Goal: Use online tool/utility: Utilize a website feature to perform a specific function

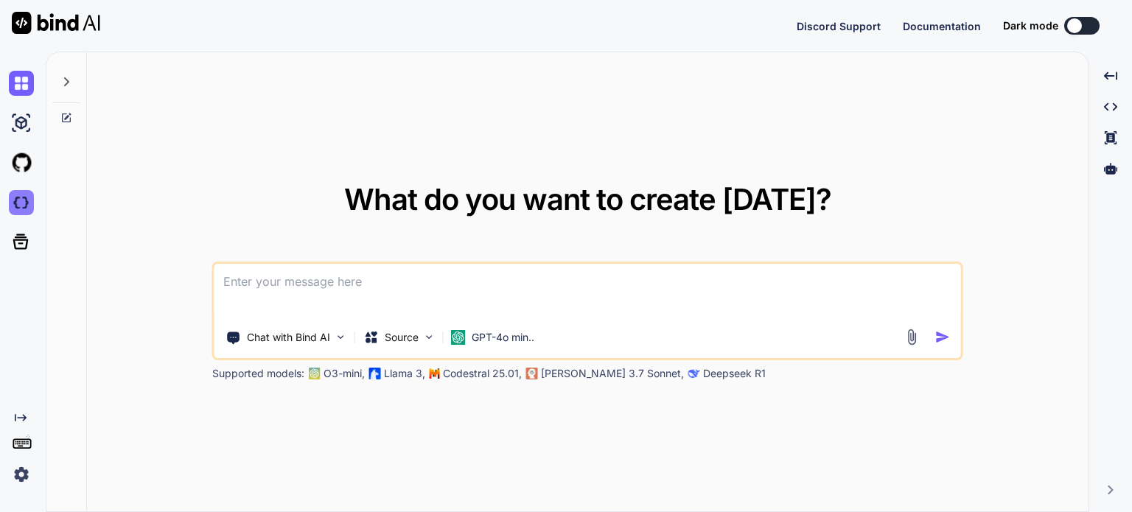
click at [15, 198] on img at bounding box center [21, 202] width 25 height 25
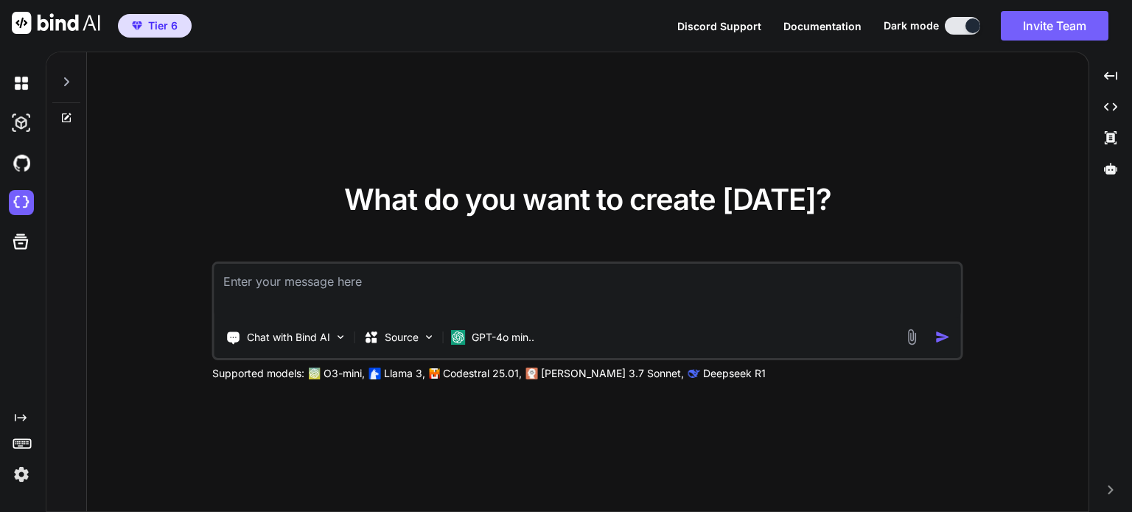
click at [17, 471] on img at bounding box center [21, 474] width 25 height 25
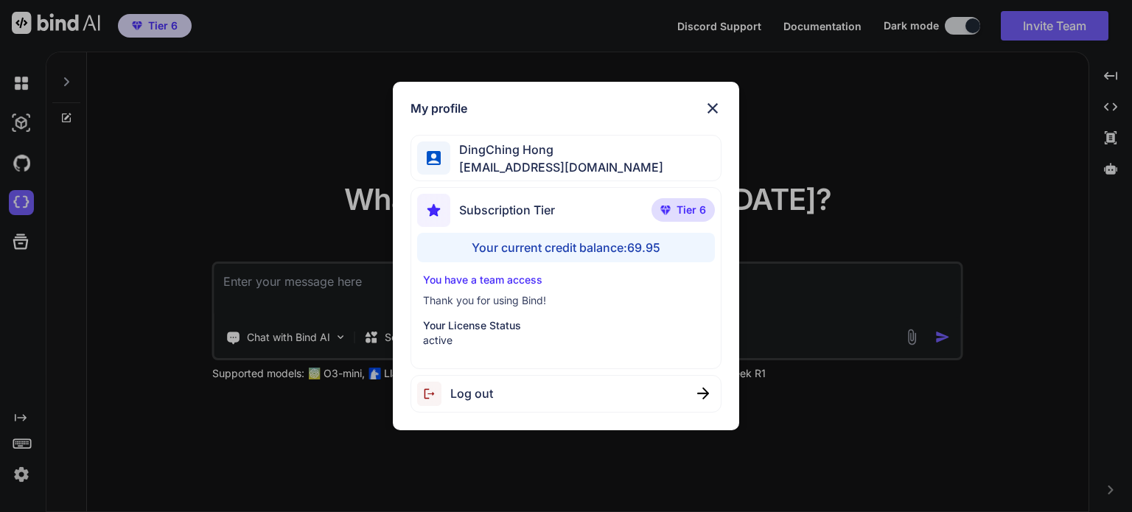
click at [171, 213] on div "My profile DingChing Hong [EMAIL_ADDRESS][DOMAIN_NAME] Subscription Tier Tier 6…" at bounding box center [566, 256] width 1132 height 512
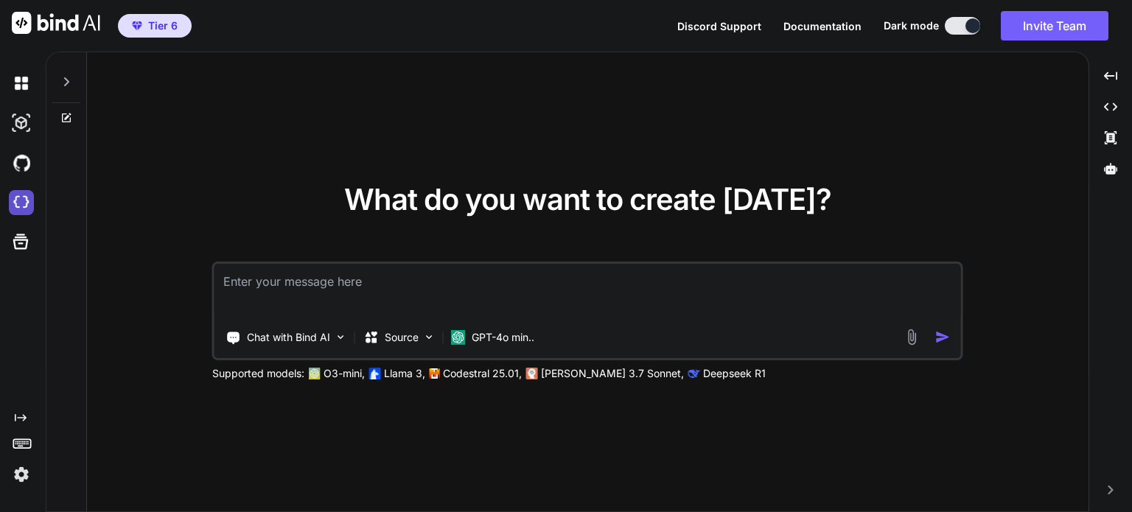
click at [15, 197] on img at bounding box center [21, 202] width 25 height 25
click at [593, 430] on div "What do you want to create [DATE]? Chat with Bind AI Source GPT-4o min.. Suppor…" at bounding box center [588, 282] width 1002 height 461
click at [1044, 353] on div "What do you want to create [DATE]? Chat with Bind AI Source GPT-4o min.. Suppor…" at bounding box center [588, 282] width 1002 height 461
drag, startPoint x: 517, startPoint y: 455, endPoint x: 447, endPoint y: 334, distance: 140.3
click at [517, 454] on div "What do you want to create [DATE]? Chat with Bind AI Source GPT-4o min.. Suppor…" at bounding box center [588, 282] width 1002 height 461
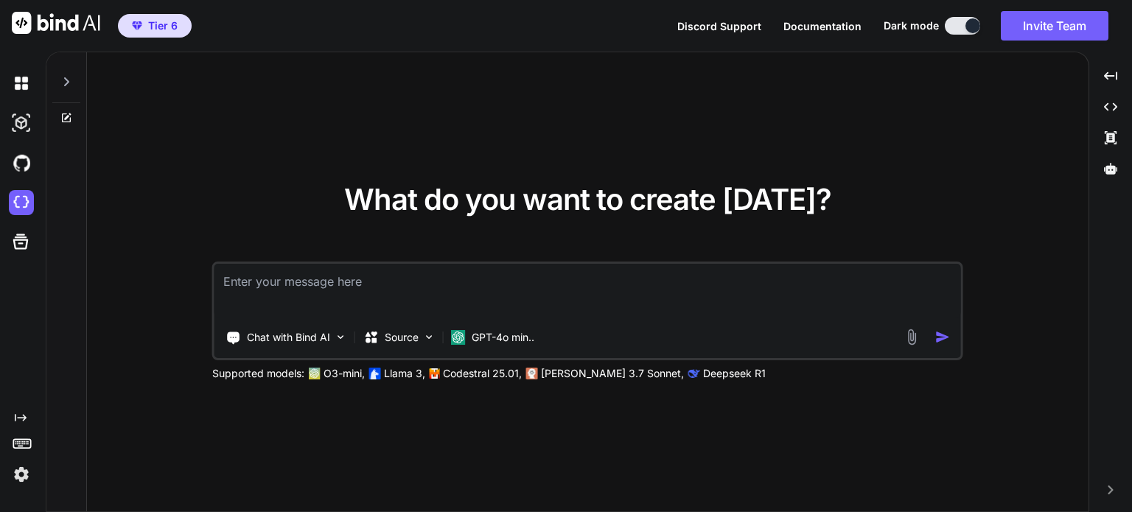
click at [37, 478] on div at bounding box center [24, 474] width 31 height 25
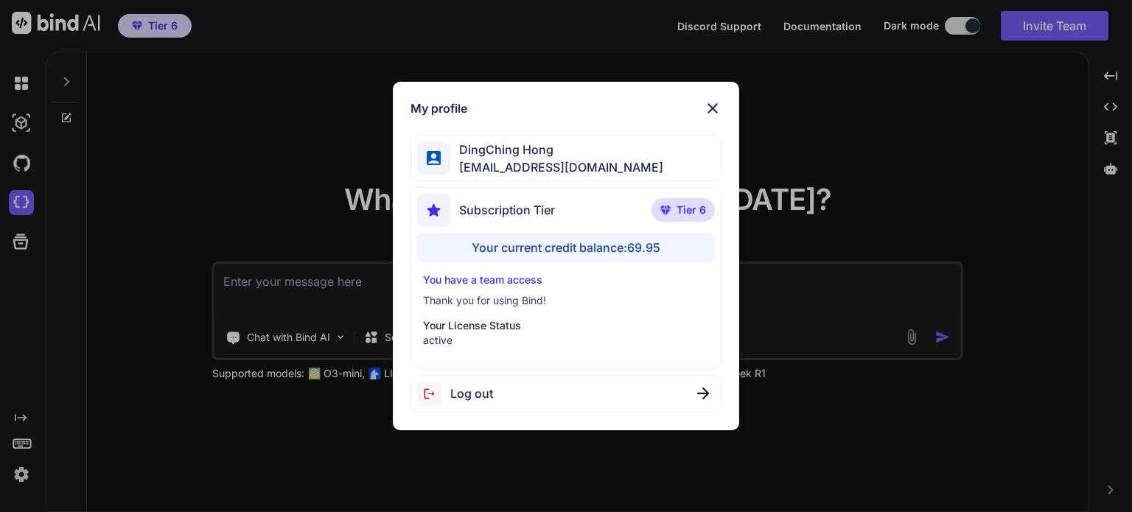
click at [5, 480] on div "My profile DingChing Hong [EMAIL_ADDRESS][DOMAIN_NAME] Subscription Tier Tier 6…" at bounding box center [566, 256] width 1132 height 512
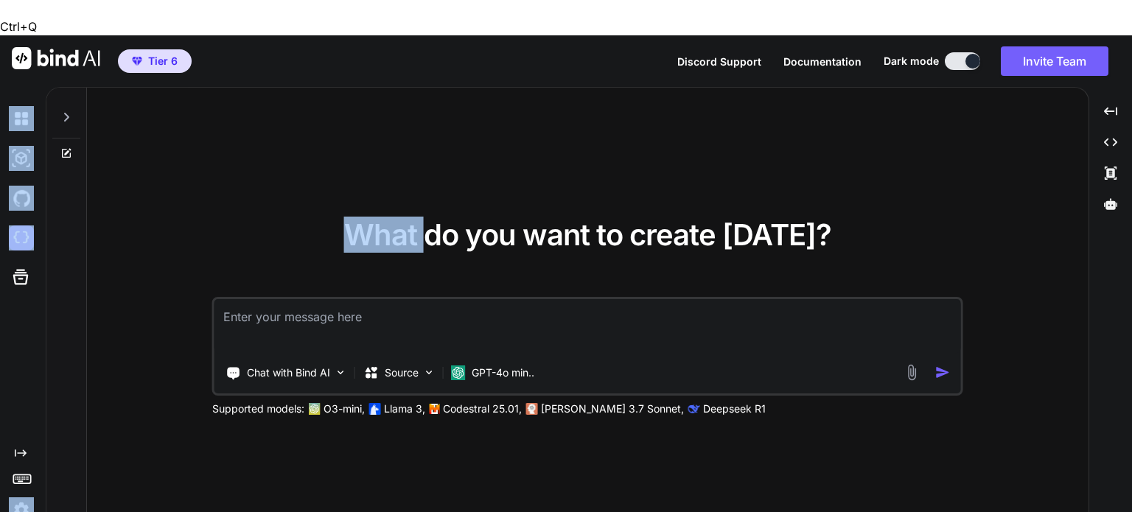
click at [5, 480] on div "Created with Pixso." at bounding box center [20, 484] width 40 height 75
click at [14, 497] on img at bounding box center [21, 509] width 25 height 25
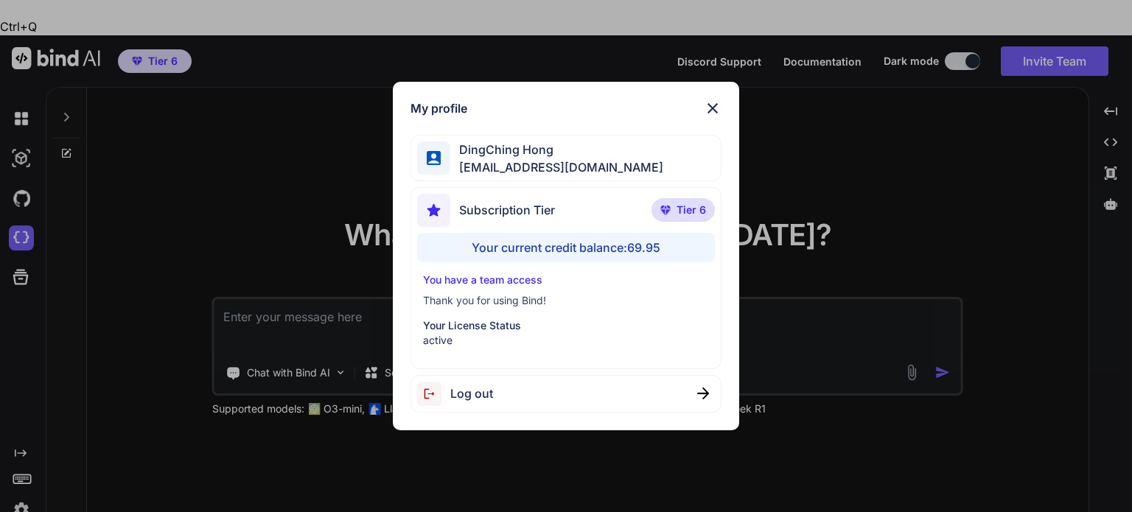
click at [112, 461] on div "My profile DingChing Hong [EMAIL_ADDRESS][DOMAIN_NAME] Subscription Tier Tier 6…" at bounding box center [566, 256] width 1132 height 512
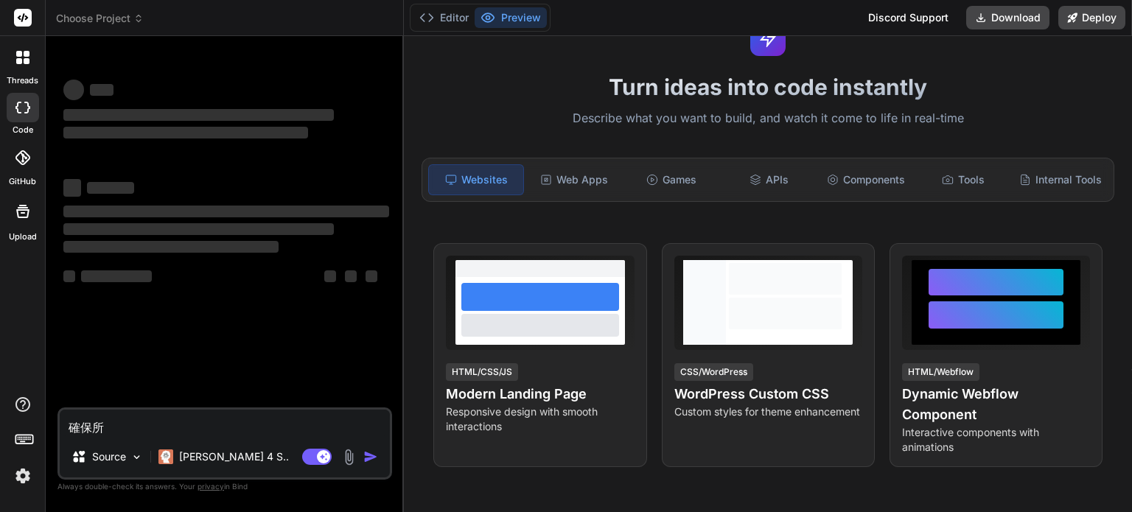
scroll to position [74, 0]
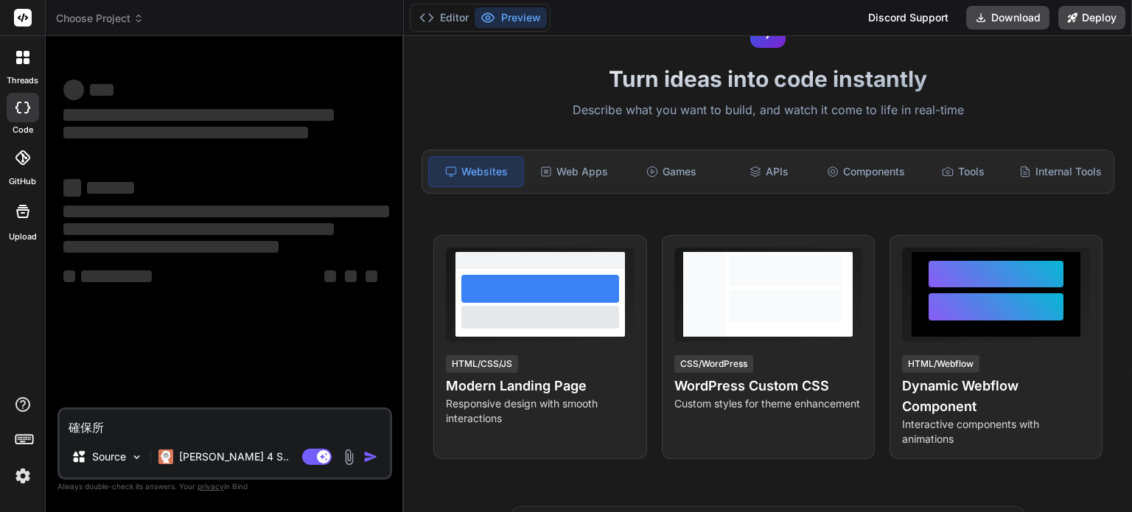
click at [27, 73] on div "threads" at bounding box center [22, 61] width 45 height 51
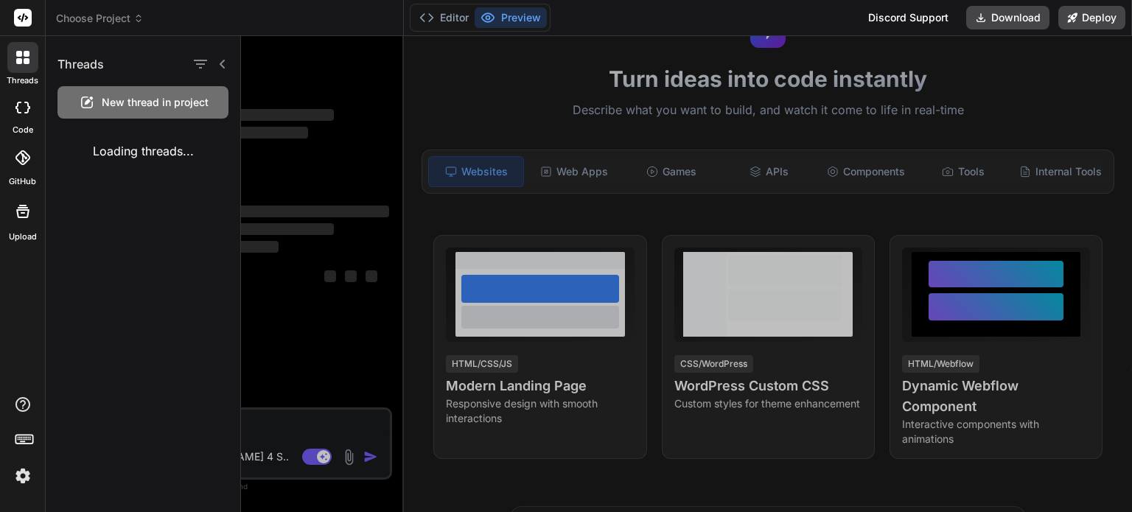
click at [15, 114] on div at bounding box center [23, 107] width 32 height 29
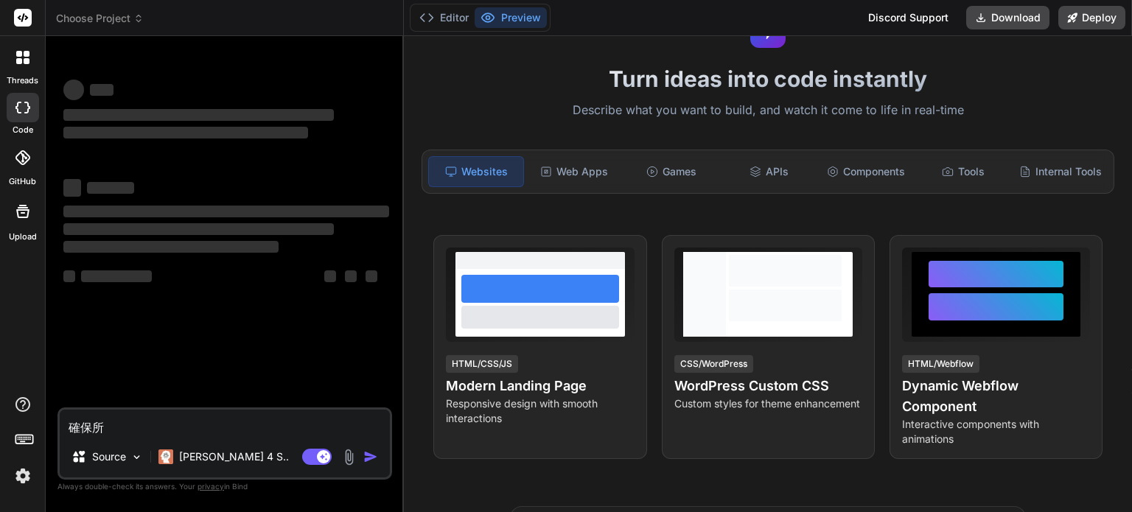
type textarea "x"
drag, startPoint x: 124, startPoint y: 427, endPoint x: 51, endPoint y: 426, distance: 73.0
click at [51, 426] on div "Bind AI Web Search Created with Pixso. Code Generator ‌ ‌ ‌ ‌ ‌ ‌ ‌ ‌ ‌ ‌ ‌ ‌ ‌…" at bounding box center [225, 273] width 358 height 475
type textarea "x"
click at [15, 161] on icon at bounding box center [22, 157] width 15 height 15
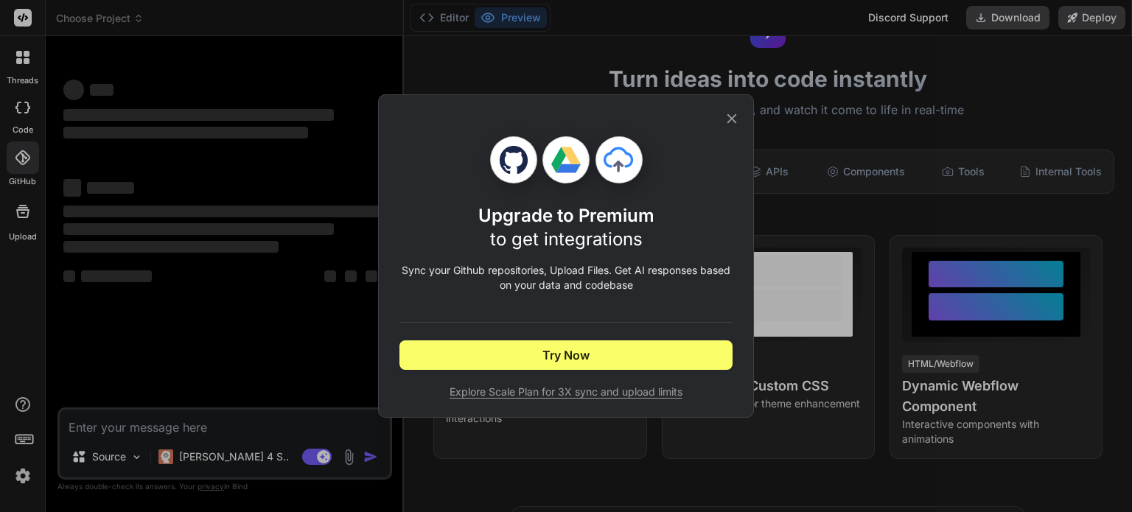
click at [16, 125] on div "Upgrade to Premium to get integrations Sync your Github repositories, Upload Fi…" at bounding box center [566, 256] width 1132 height 512
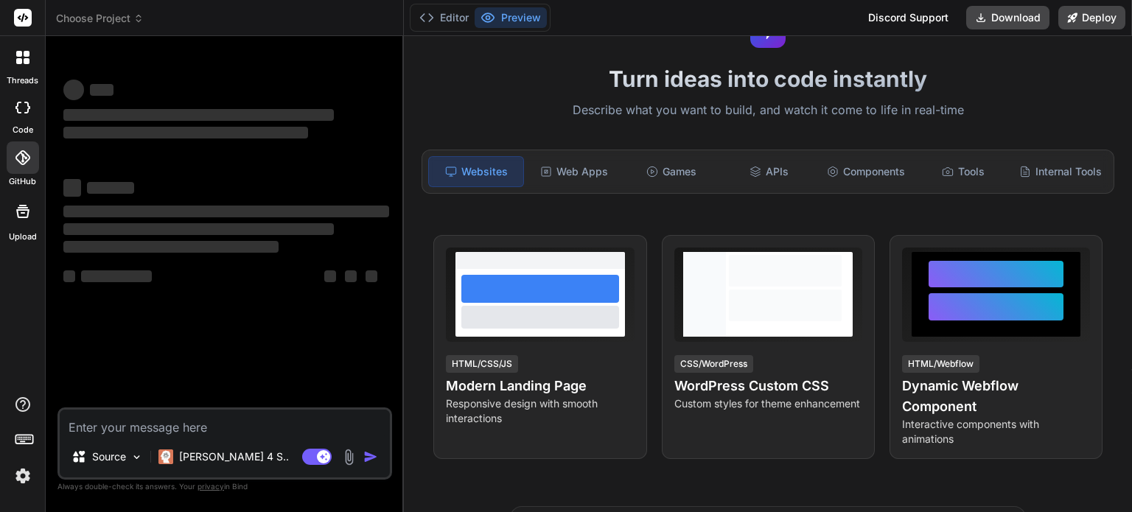
type textarea "x"
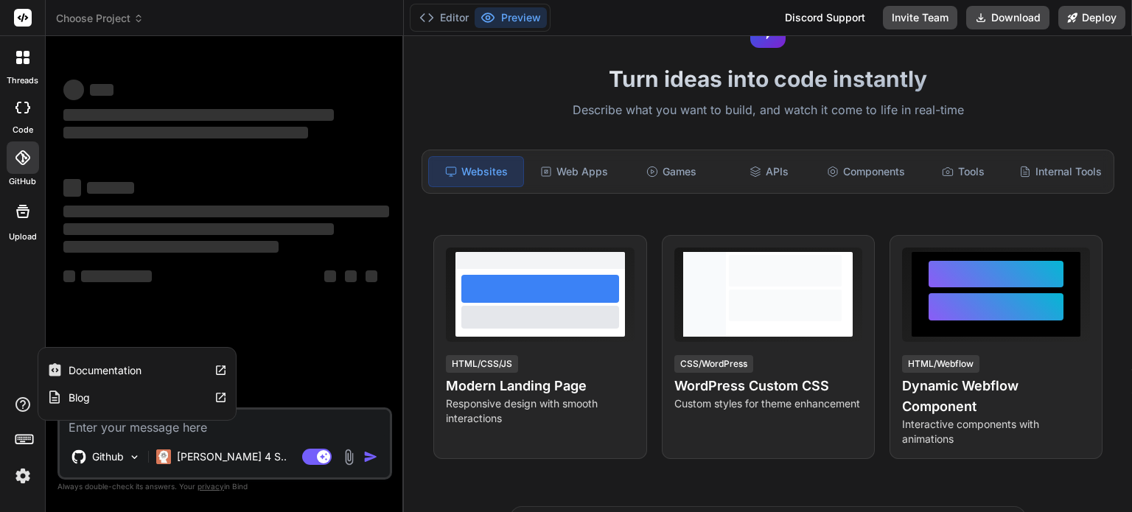
click at [18, 479] on img at bounding box center [22, 476] width 25 height 25
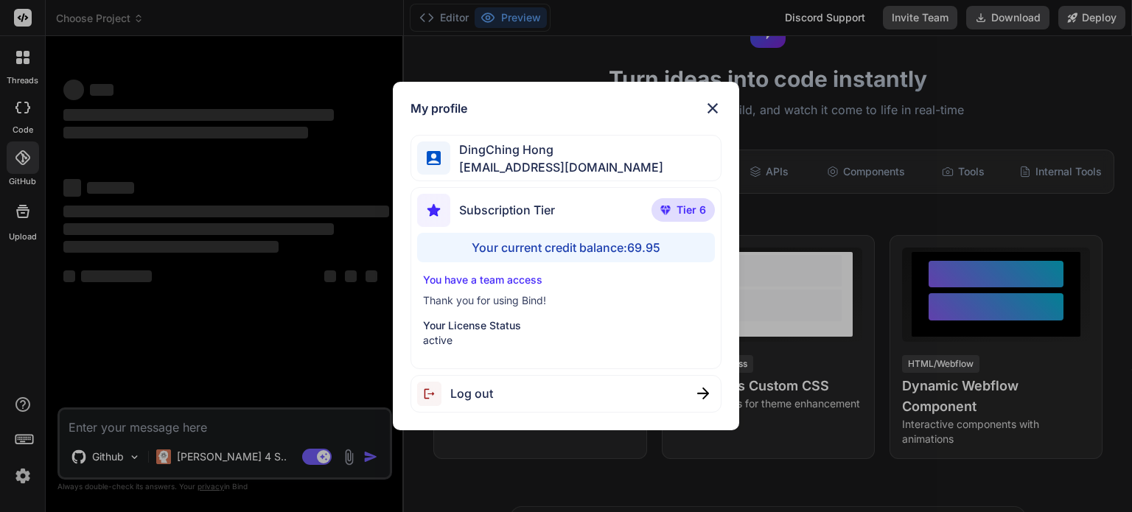
click at [141, 340] on div "My profile DingChing Hong dingching721202@gmail.com Subscription Tier Tier 6 Yo…" at bounding box center [566, 256] width 1132 height 512
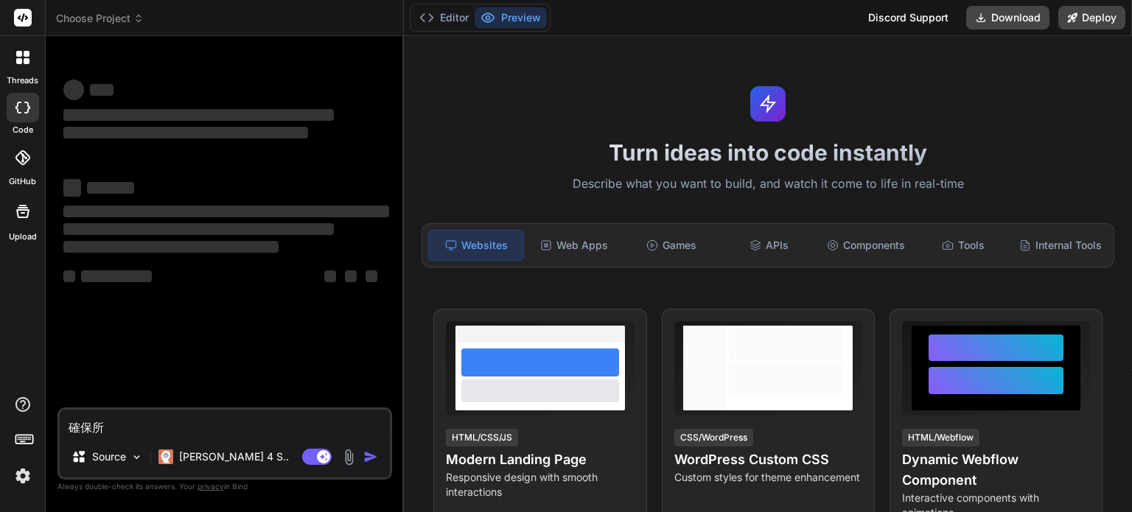
click at [134, 431] on textarea "確保所" at bounding box center [225, 423] width 330 height 27
type textarea "x"
type textarea "確保"
type textarea "x"
type textarea "確"
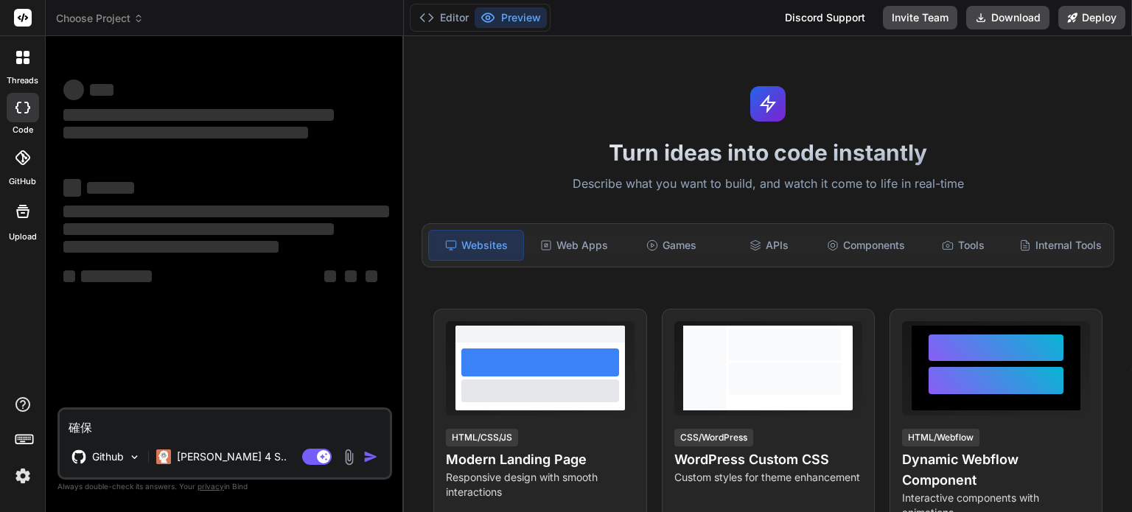
type textarea "x"
click at [93, 19] on span "Choose Project" at bounding box center [100, 18] width 88 height 15
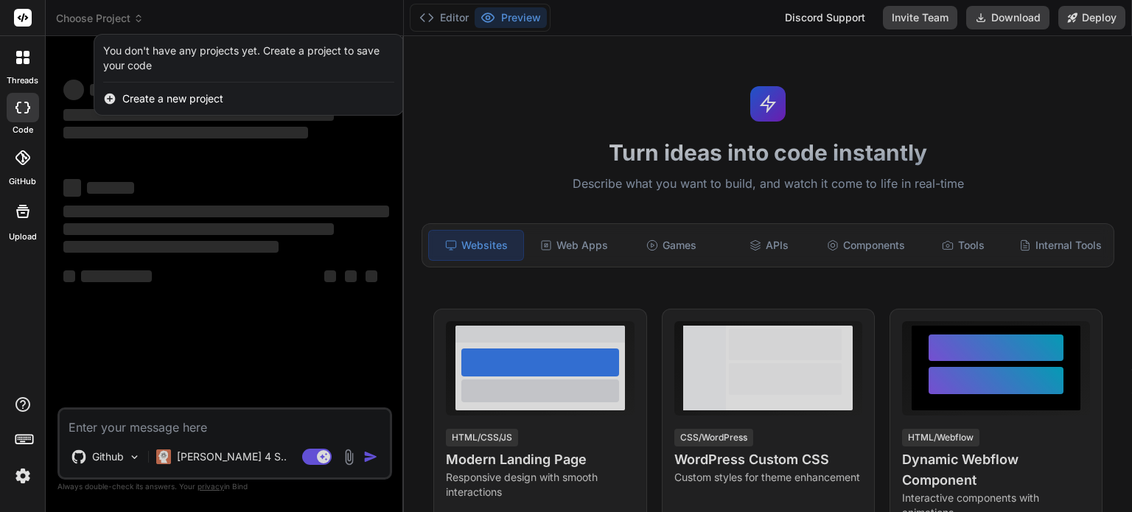
type textarea "x"
click at [460, 178] on div at bounding box center [566, 256] width 1132 height 512
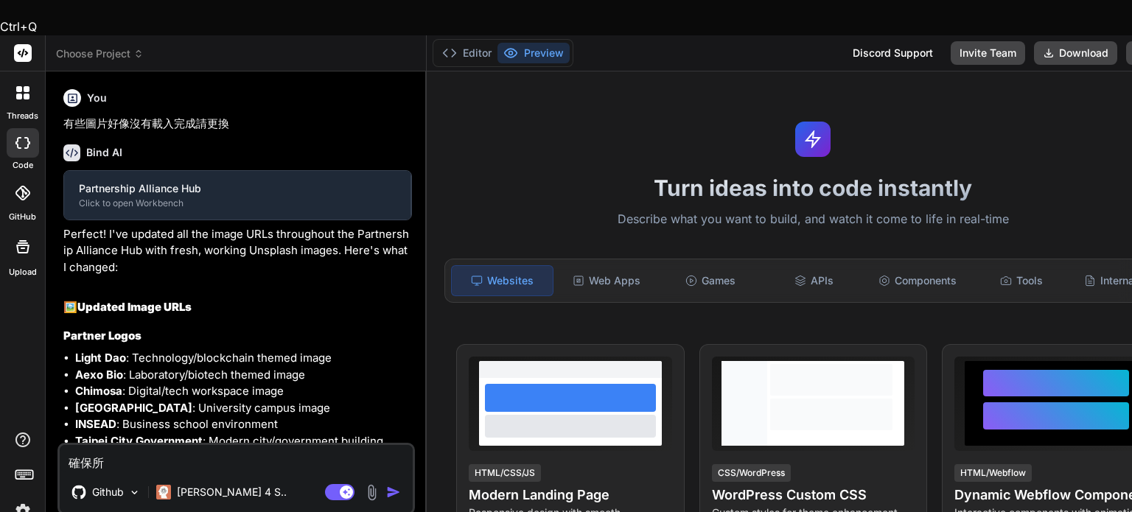
type textarea "x"
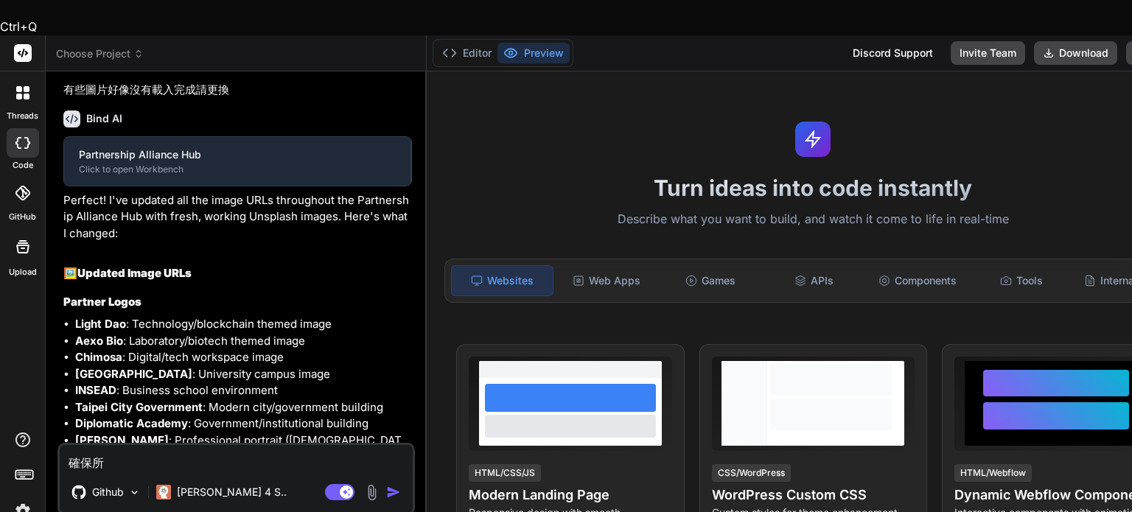
drag, startPoint x: 63, startPoint y: 425, endPoint x: 52, endPoint y: 424, distance: 11.9
click at [52, 424] on div "Bind AI Web Search Created with Pixso. Code Generator You 有些圖片好像沒有載入完成請更換 Bind …" at bounding box center [236, 308] width 381 height 475
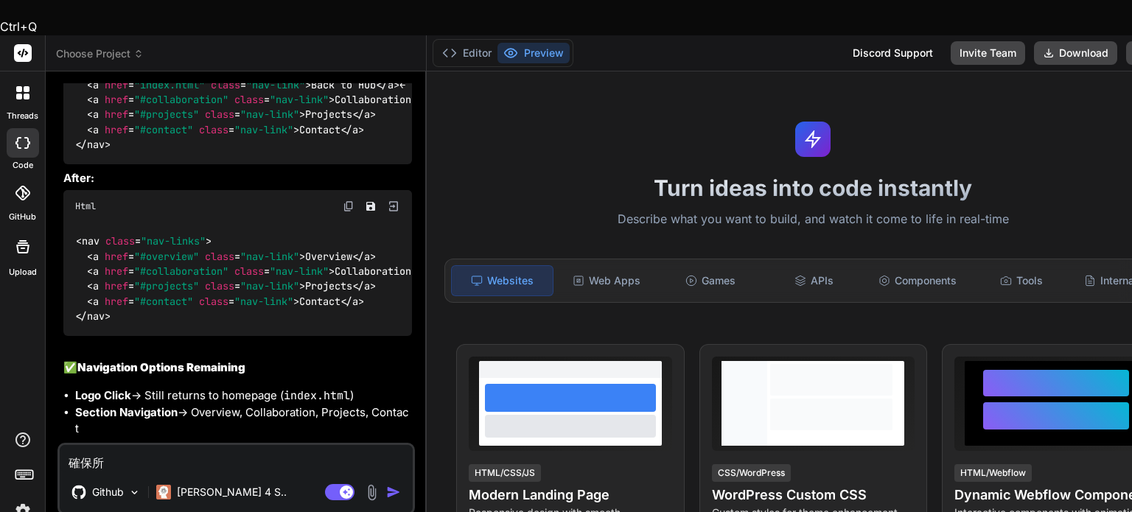
scroll to position [2564, 0]
type textarea "x"
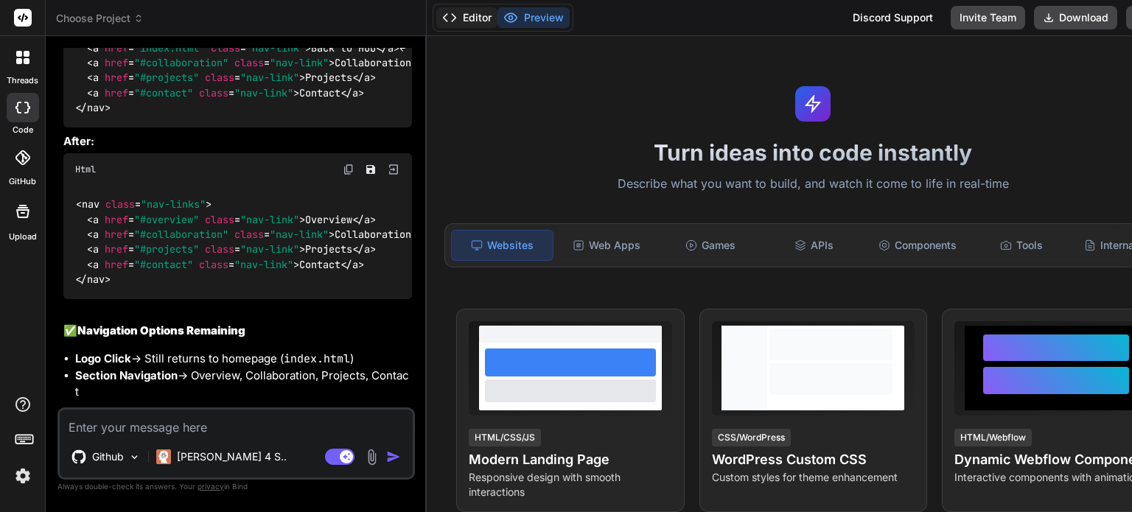
click at [467, 21] on button "Editor" at bounding box center [466, 17] width 61 height 21
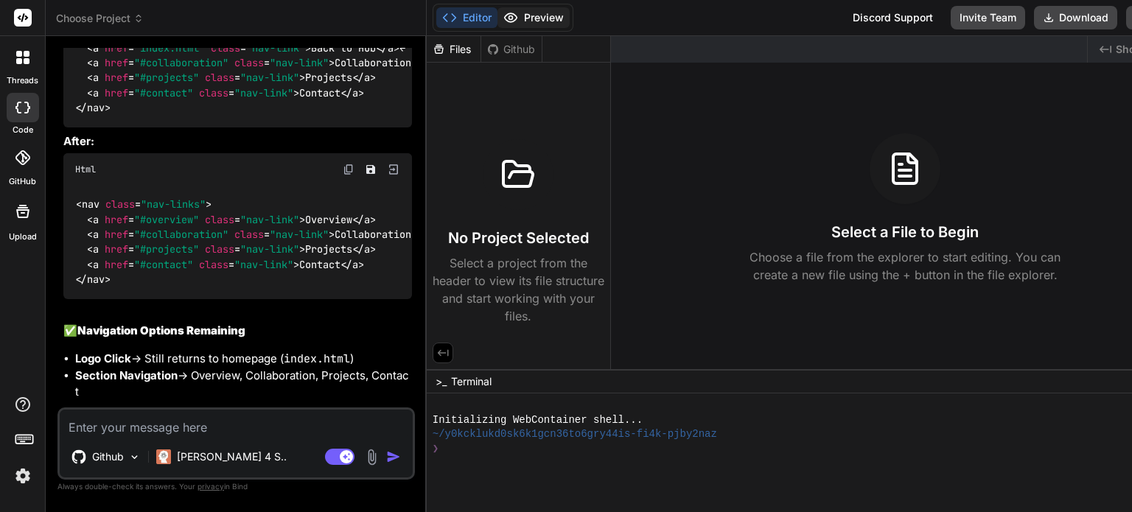
click at [509, 21] on button "Preview" at bounding box center [533, 17] width 72 height 21
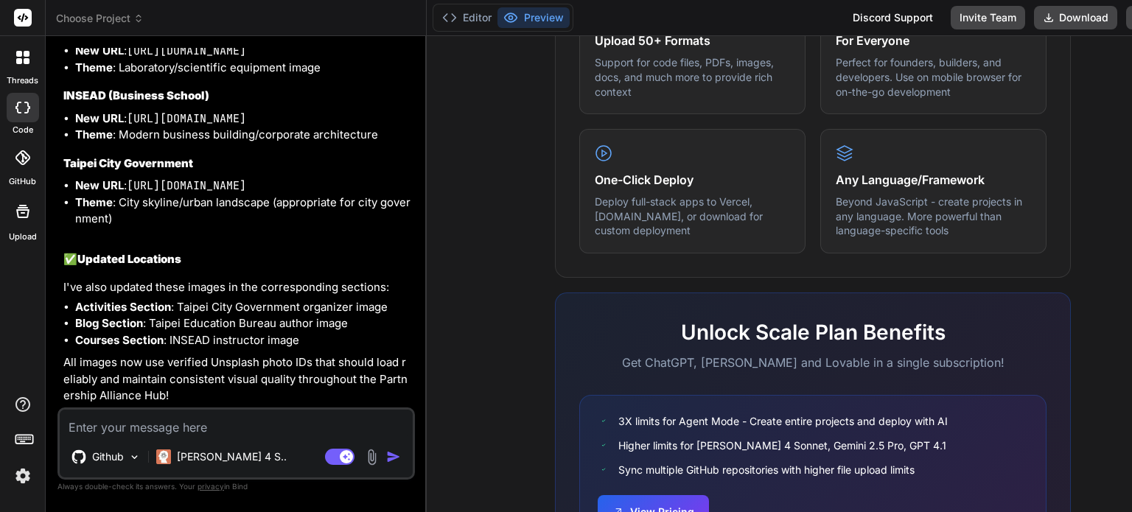
scroll to position [3492, 0]
click at [115, 14] on span "Choose Project" at bounding box center [100, 18] width 88 height 15
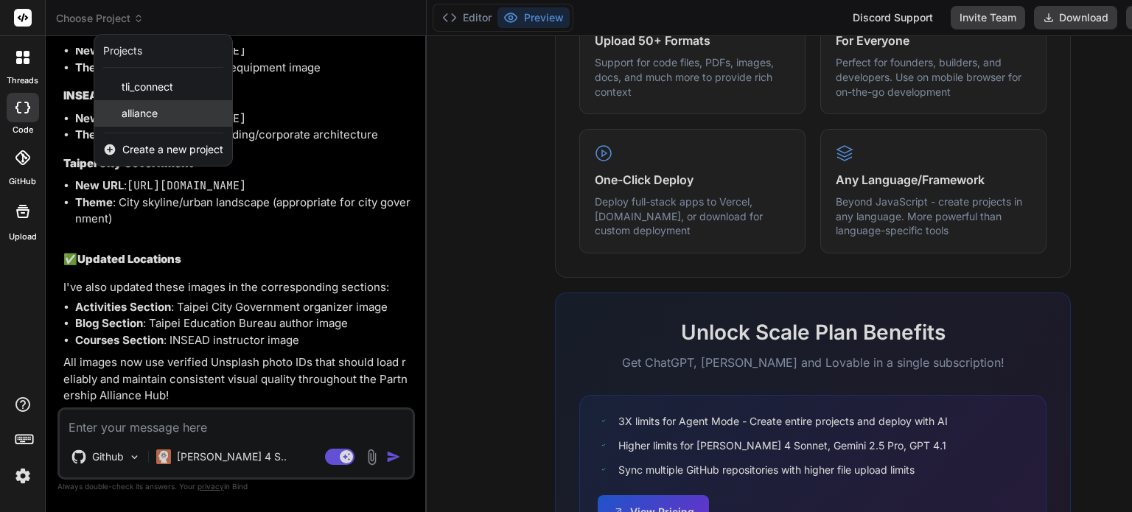
click at [144, 117] on span "alliance" at bounding box center [140, 113] width 36 height 15
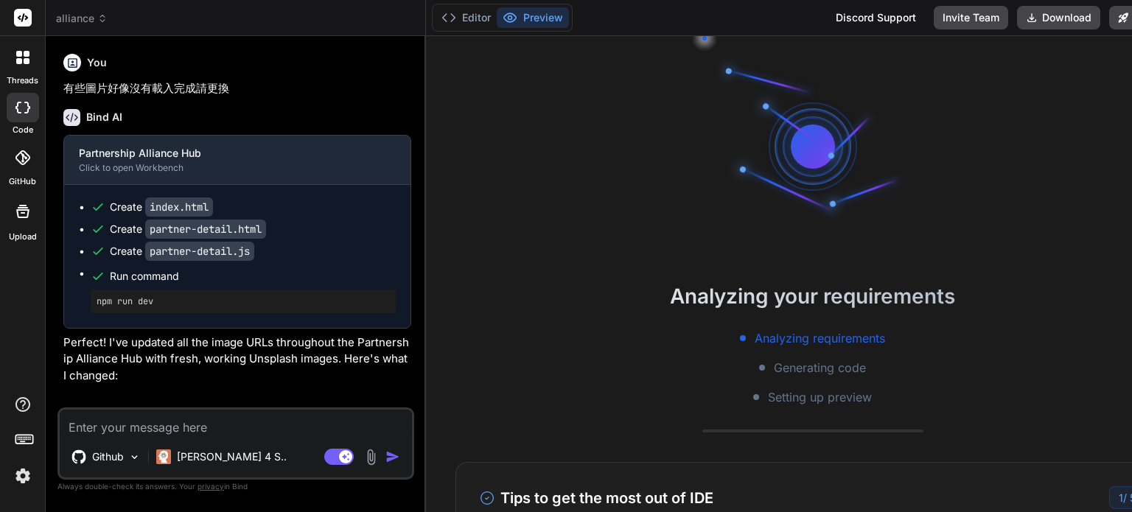
scroll to position [184, 0]
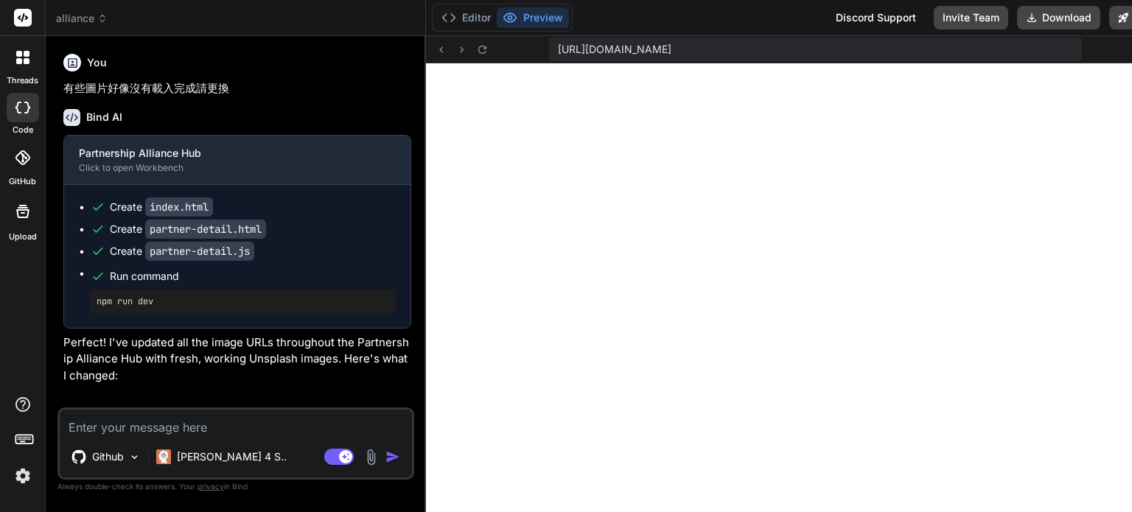
type textarea "x"
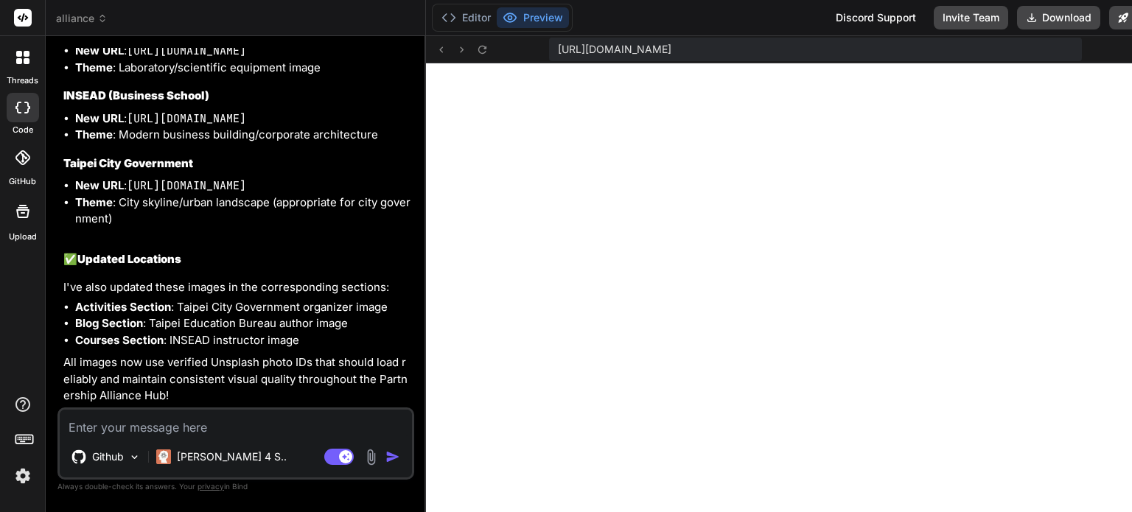
scroll to position [3492, 0]
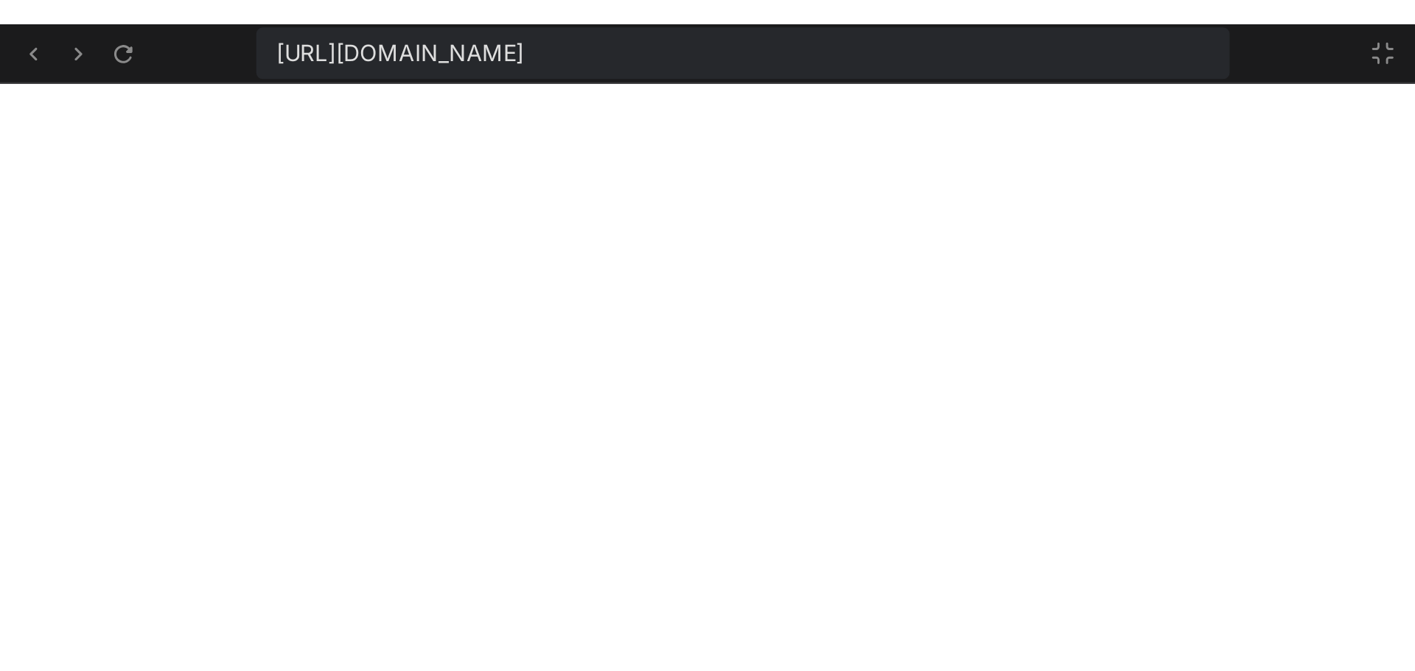
scroll to position [2856, 0]
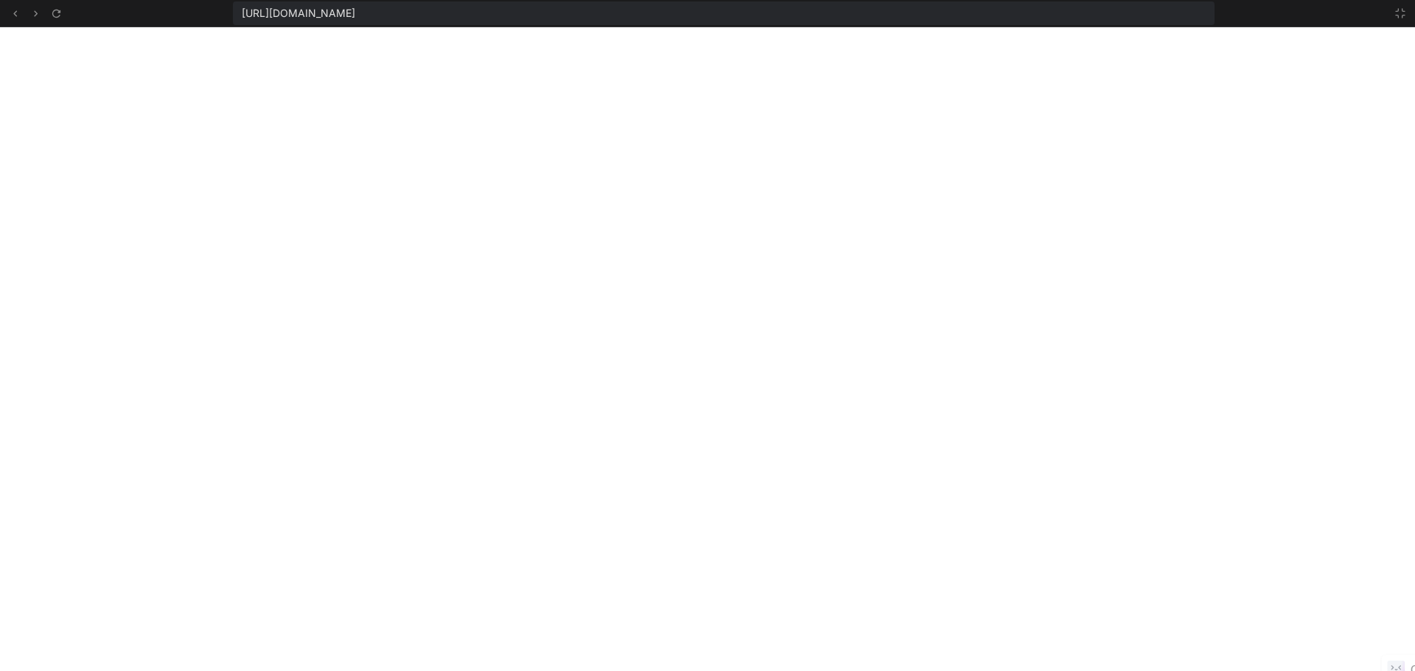
type textarea "x"
